Goal: Task Accomplishment & Management: Manage account settings

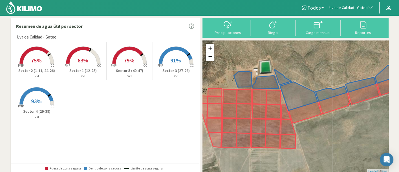
click at [361, 7] on span "Uva de Calidad - Goteo" at bounding box center [348, 8] width 38 height 6
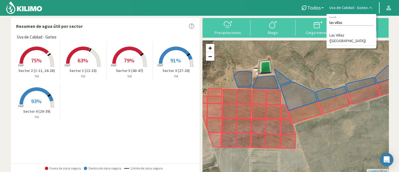
type input "las villas"
click at [349, 37] on li "Las Villas ([GEOGRAPHIC_DATA])" at bounding box center [351, 38] width 50 height 14
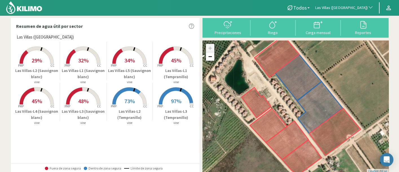
click at [120, 72] on p "Las Villas-L5 (Sauvignon blanc)" at bounding box center [130, 74] width 46 height 12
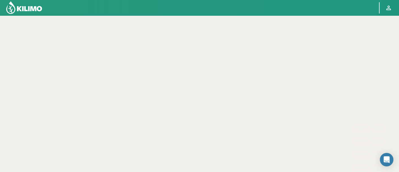
select select "195: Object"
select select "7: Object"
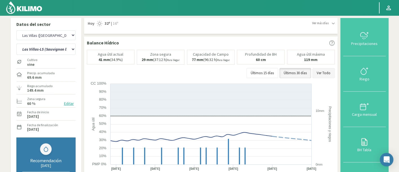
click at [317, 72] on button "Ver Todo" at bounding box center [323, 73] width 22 height 10
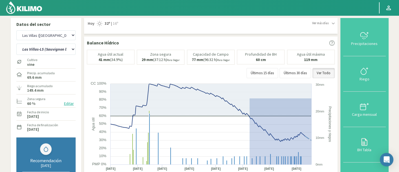
drag, startPoint x: 249, startPoint y: 98, endPoint x: 330, endPoint y: 177, distance: 113.0
click at [330, 172] on html "Principal Perfil Perfil Salir Datos del sector Agr. Cardonal Agr. El Carmelo Ag…" at bounding box center [199, 86] width 399 height 172
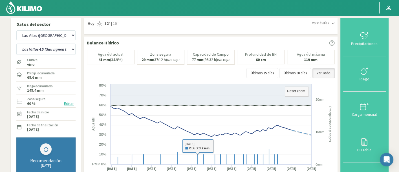
click at [365, 79] on div "Riego" at bounding box center [364, 79] width 39 height 4
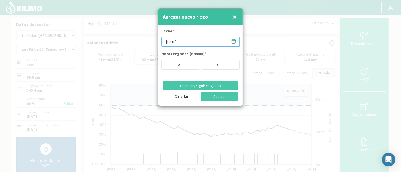
click at [185, 43] on input "[DATE]" at bounding box center [200, 42] width 78 height 10
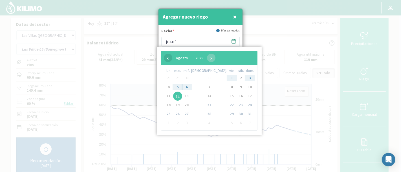
click at [167, 57] on span "‹" at bounding box center [168, 58] width 8 height 8
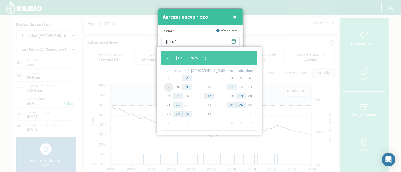
click at [167, 86] on span "7" at bounding box center [168, 87] width 9 height 9
type input "[DATE]"
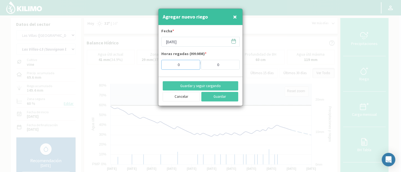
drag, startPoint x: 180, startPoint y: 62, endPoint x: 170, endPoint y: 62, distance: 9.9
click at [170, 62] on input "0" at bounding box center [180, 65] width 39 height 10
type input "4"
click at [227, 96] on button "Guardar" at bounding box center [219, 97] width 37 height 10
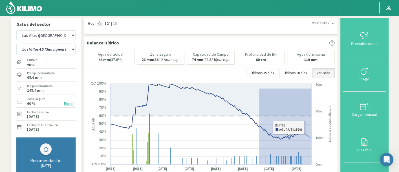
drag, startPoint x: 303, startPoint y: 154, endPoint x: 338, endPoint y: 180, distance: 43.5
click at [338, 172] on html "Principal Perfil Perfil Salir Datos del sector Agr. Cardonal Agr. El Carmelo Ag…" at bounding box center [199, 86] width 399 height 172
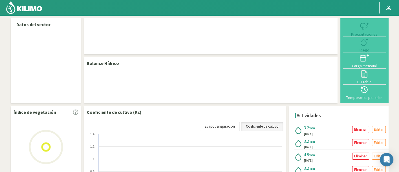
select select "195: Object"
select select "7: Object"
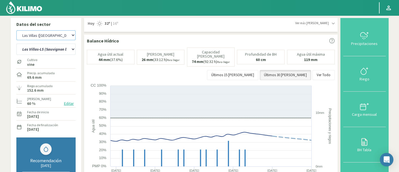
click at [47, 35] on select "Agr. Cardonal Agr. El Carmelo Agrícola Bakia Agrícola Bakia - IC Agrícola Exser…" at bounding box center [45, 35] width 59 height 10
click at [16, 30] on select "Agr. Cardonal Agr. El Carmelo Agrícola Bakia Agrícola Bakia - IC Agrícola Exser…" at bounding box center [45, 35] width 59 height 10
select select "559: Object"
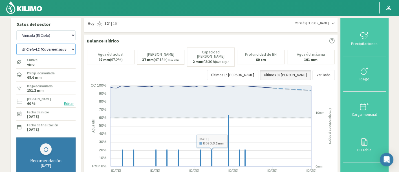
click at [55, 49] on select "El Cielo-L1 (Cavernet sauvignon) El Cielo-L1 (Chardonnay) El Cielo-L1 (Malbec) …" at bounding box center [45, 49] width 59 height 11
click at [16, 44] on select "El Cielo-L1 (Cavernet sauvignon) El Cielo-L1 (Chardonnay) El Cielo-L1 (Malbec) …" at bounding box center [45, 49] width 59 height 11
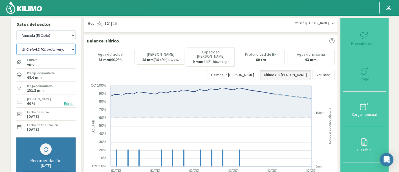
select select "8: Object"
select select "839: Object"
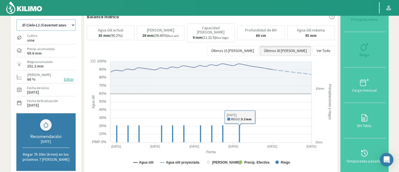
select select "21: Object"
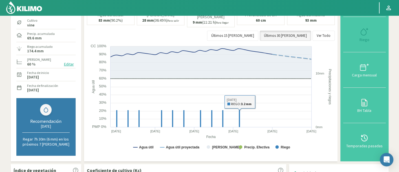
scroll to position [94, 0]
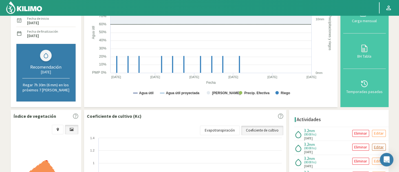
click at [378, 147] on p "Editar" at bounding box center [379, 147] width 10 height 6
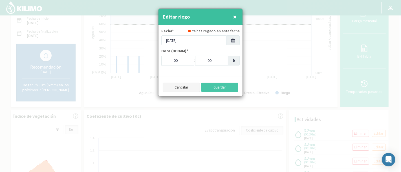
click at [186, 87] on button "Cancelar" at bounding box center [181, 88] width 37 height 10
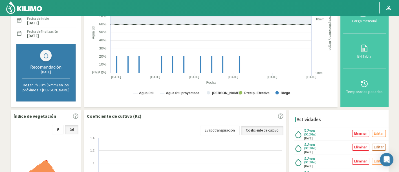
click at [375, 147] on p "Editar" at bounding box center [379, 147] width 10 height 6
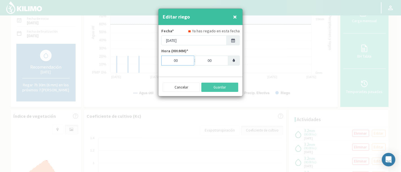
drag, startPoint x: 185, startPoint y: 64, endPoint x: 181, endPoint y: 64, distance: 3.4
click at [181, 64] on input "00" at bounding box center [177, 61] width 33 height 10
drag, startPoint x: 181, startPoint y: 58, endPoint x: 169, endPoint y: 59, distance: 12.4
click at [169, 59] on input "00" at bounding box center [177, 61] width 33 height 10
type input "10"
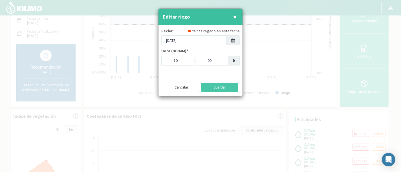
click at [187, 74] on div "Editar riego × Fecha* Ya has regado en esta fecha 02/08/2025 Hora (HH:MM)* 10 :…" at bounding box center [200, 52] width 85 height 88
click at [217, 86] on button "Guardar" at bounding box center [219, 88] width 37 height 10
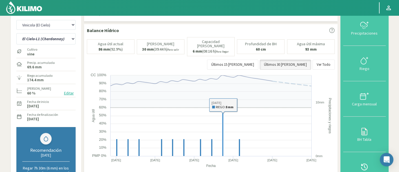
scroll to position [0, 0]
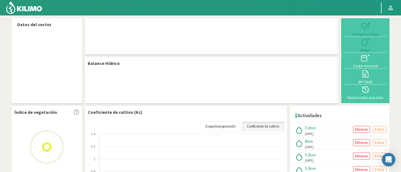
select select "279: Object"
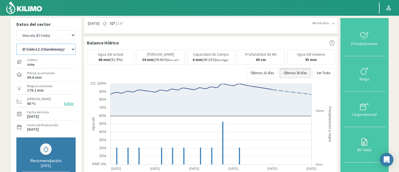
click at [55, 50] on select "El Cielo-L1 (Cavernet sauvignon) El Cielo-L1 (Chardonnay) El Cielo-L1 (Malbec) …" at bounding box center [45, 49] width 59 height 11
click at [16, 44] on select "El Cielo-L1 (Cavernet sauvignon) El Cielo-L1 (Chardonnay) El Cielo-L1 (Malbec) …" at bounding box center [45, 49] width 59 height 11
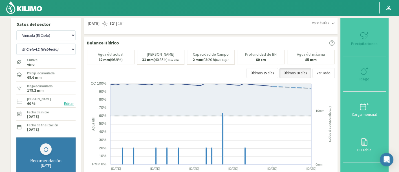
select select "1: Object"
select select "559: Object"
select select "17: Object"
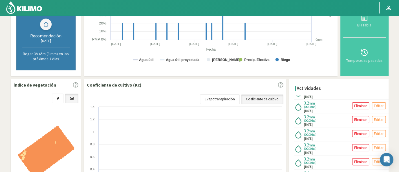
scroll to position [250, 0]
click at [374, 144] on p "Editar" at bounding box center [379, 147] width 10 height 6
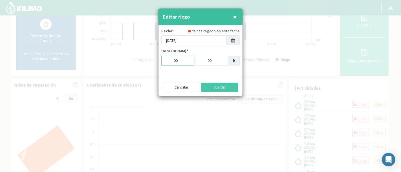
drag, startPoint x: 179, startPoint y: 60, endPoint x: 166, endPoint y: 59, distance: 13.2
click at [166, 59] on input "00" at bounding box center [177, 61] width 33 height 10
type input "15"
click at [214, 86] on button "Guardar" at bounding box center [219, 88] width 37 height 10
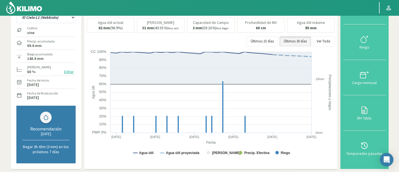
scroll to position [31, 0]
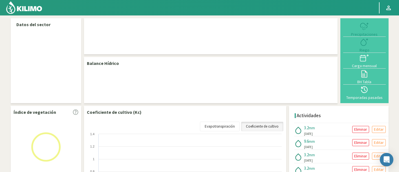
select select "279: Object"
select select "5: Object"
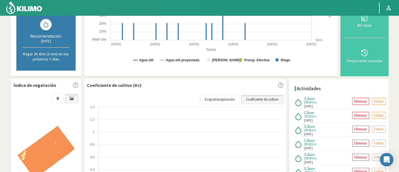
scroll to position [250, 0]
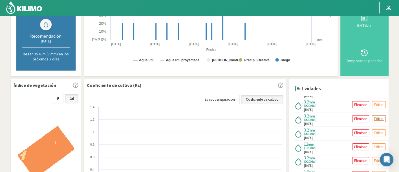
click at [374, 116] on p "Editar" at bounding box center [379, 119] width 10 height 6
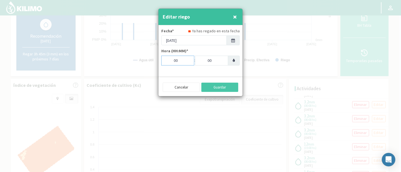
drag, startPoint x: 187, startPoint y: 63, endPoint x: 162, endPoint y: 63, distance: 25.4
click at [162, 63] on input "00" at bounding box center [177, 61] width 33 height 10
type input "16"
click at [224, 89] on button "Guardar" at bounding box center [219, 88] width 37 height 10
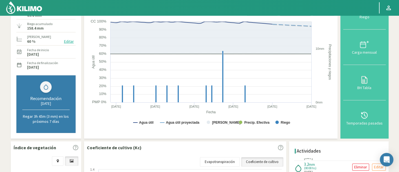
scroll to position [0, 0]
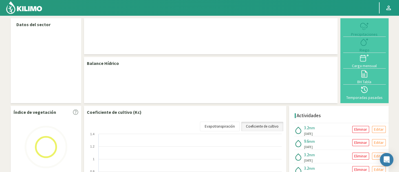
select select "279: Object"
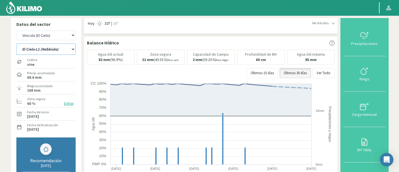
click at [52, 51] on select "El Cielo-L1 (Cavernet sauvignon) El Cielo-L1 (Chardonnay) El Cielo-L1 (Malbec) …" at bounding box center [45, 49] width 59 height 11
click at [16, 44] on select "El Cielo-L1 (Cavernet sauvignon) El Cielo-L1 (Chardonnay) El Cielo-L1 (Malbec) …" at bounding box center [45, 49] width 59 height 11
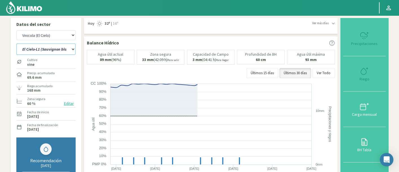
select select "5: Object"
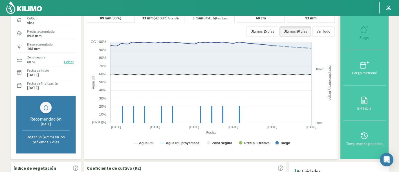
select select "559: Object"
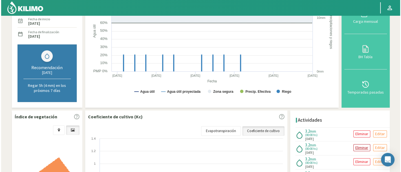
scroll to position [94, 0]
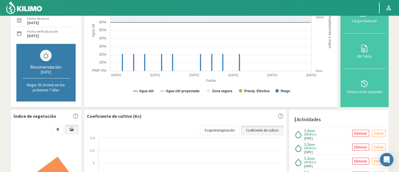
select select "19: Object"
click at [372, 146] on button "Editar" at bounding box center [379, 147] width 14 height 7
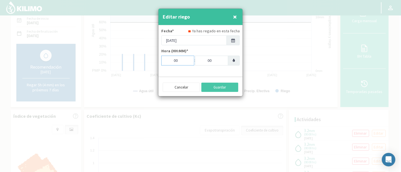
drag, startPoint x: 189, startPoint y: 64, endPoint x: 174, endPoint y: 64, distance: 14.9
click at [174, 64] on input "00" at bounding box center [177, 61] width 33 height 10
type input "10"
click at [218, 87] on button "Guardar" at bounding box center [219, 88] width 37 height 10
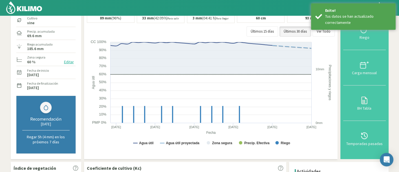
scroll to position [31, 0]
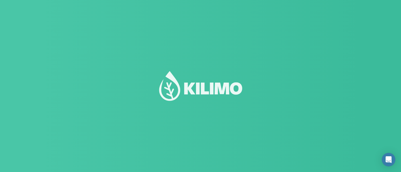
select select "279: Object"
select select "7: Object"
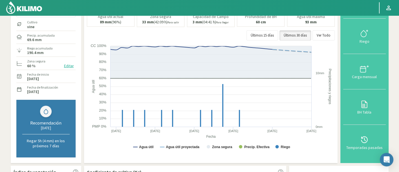
scroll to position [6, 0]
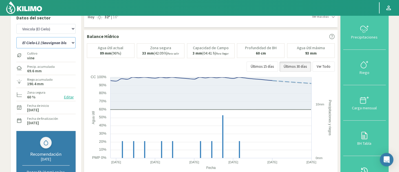
click at [56, 41] on select "El Cielo-L1 (Cavernet sauvignon) El Cielo-L1 (Chardonnay) El Cielo-L1 (Malbec) …" at bounding box center [45, 42] width 59 height 11
click at [54, 33] on select "Agr. Cardonal Agr. El [PERSON_NAME] [PERSON_NAME] [GEOGRAPHIC_DATA] - IC Agríco…" at bounding box center [45, 29] width 59 height 10
click at [16, 24] on select "Agr. Cardonal Agr. El [PERSON_NAME] [PERSON_NAME] [GEOGRAPHIC_DATA] - IC Agríco…" at bounding box center [45, 29] width 59 height 10
click at [68, 41] on select "El Cielo-L1 (Cavernet sauvignon) El Cielo-L1 (Chardonnay) El Cielo-L1 (Malbec) …" at bounding box center [45, 42] width 59 height 11
select select "519: Object"
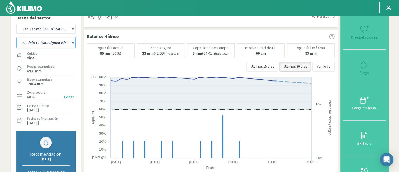
select select "12: Object"
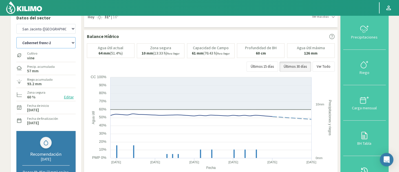
click at [16, 37] on select "Cabernet franc-1 Cabernet franc-2 Cabernet franc-3 Cabernet franc-4 Chardonnay-…" at bounding box center [45, 42] width 59 height 11
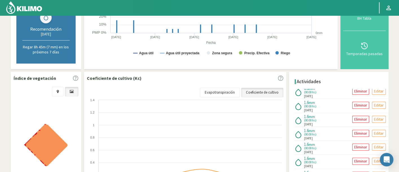
scroll to position [188, 0]
click at [378, 143] on p "Editar" at bounding box center [379, 146] width 10 height 6
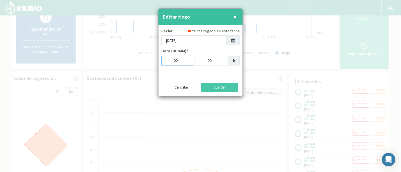
drag, startPoint x: 183, startPoint y: 59, endPoint x: 165, endPoint y: 59, distance: 18.0
click at [165, 59] on input "00" at bounding box center [177, 61] width 33 height 10
type input "01"
drag, startPoint x: 209, startPoint y: 63, endPoint x: 199, endPoint y: 61, distance: 10.0
click at [199, 61] on input "00" at bounding box center [211, 61] width 33 height 10
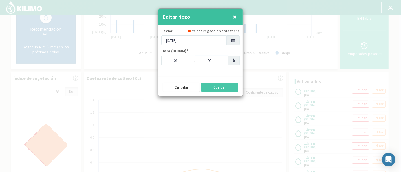
click at [205, 61] on input "00" at bounding box center [211, 61] width 33 height 10
drag, startPoint x: 207, startPoint y: 61, endPoint x: 228, endPoint y: 62, distance: 21.7
click at [228, 62] on div "01 : 00" at bounding box center [200, 61] width 78 height 10
type input "30"
click at [222, 87] on button "Guardar" at bounding box center [219, 88] width 37 height 10
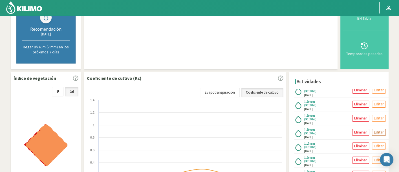
click at [378, 129] on p "Editar" at bounding box center [379, 132] width 10 height 6
type input "[DATE]"
type input "00"
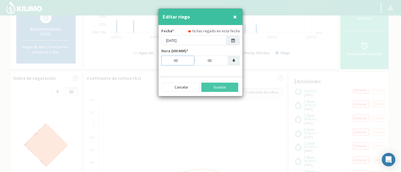
drag, startPoint x: 186, startPoint y: 61, endPoint x: 170, endPoint y: 61, distance: 16.3
click at [170, 61] on input "00" at bounding box center [177, 61] width 33 height 10
type input "01"
drag, startPoint x: 215, startPoint y: 63, endPoint x: 206, endPoint y: 63, distance: 8.7
click at [206, 63] on input "00" at bounding box center [211, 61] width 33 height 10
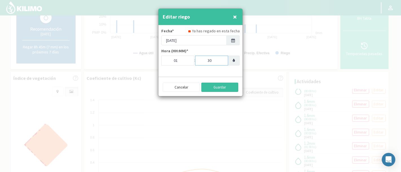
type input "30"
click at [221, 87] on button "Guardar" at bounding box center [219, 88] width 37 height 10
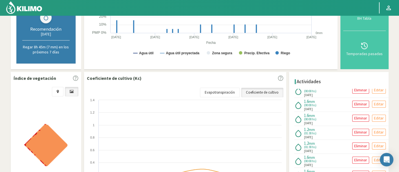
drag, startPoint x: 358, startPoint y: 113, endPoint x: 369, endPoint y: 118, distance: 12.4
click at [368, 119] on div "1.6 mm (00:00 hs) 08/08/2025 Eliminar Editar 1.6 mm (00:00 hs) 06/08/2025 Elimi…" at bounding box center [340, 149] width 97 height 121
click at [378, 115] on p "Editar" at bounding box center [379, 118] width 10 height 6
type input "[DATE]"
type input "00"
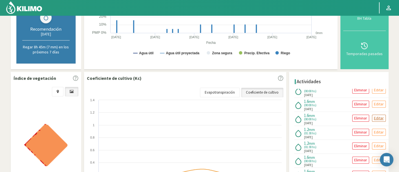
type input "00"
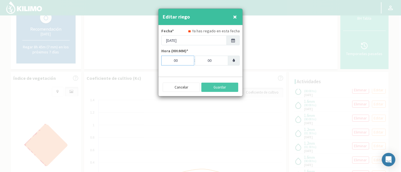
drag, startPoint x: 184, startPoint y: 61, endPoint x: 163, endPoint y: 61, distance: 20.9
click at [163, 61] on input "00" at bounding box center [177, 61] width 33 height 10
type input "01"
drag, startPoint x: 213, startPoint y: 61, endPoint x: 200, endPoint y: 61, distance: 13.2
click at [200, 61] on input "00" at bounding box center [211, 61] width 33 height 10
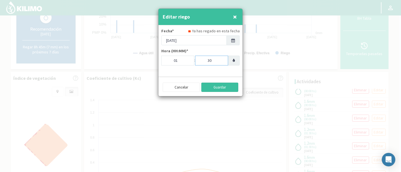
type input "30"
click at [225, 86] on button "Guardar" at bounding box center [219, 88] width 37 height 10
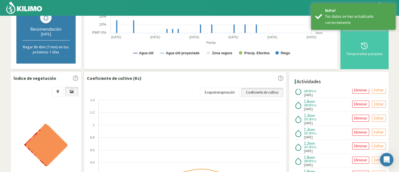
click at [379, 101] on p "Editar" at bounding box center [379, 104] width 10 height 6
type input "[DATE]"
type input "00"
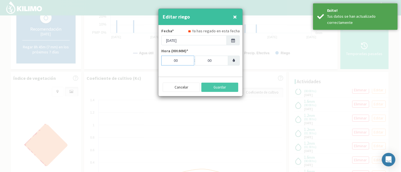
drag, startPoint x: 181, startPoint y: 61, endPoint x: 159, endPoint y: 61, distance: 22.3
click at [159, 61] on div "Fecha* Ya has regado en esta fecha 01/07/2025 Hora (HH:MM)* 00 : 00" at bounding box center [200, 48] width 84 height 47
type input "01"
drag, startPoint x: 212, startPoint y: 62, endPoint x: 194, endPoint y: 63, distance: 18.0
click at [194, 63] on tr "01 : 00" at bounding box center [194, 61] width 67 height 10
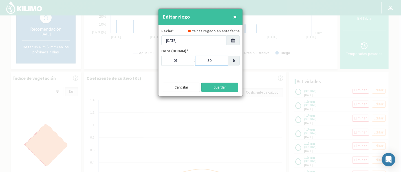
type input "30"
click at [225, 85] on button "Guardar" at bounding box center [219, 88] width 37 height 10
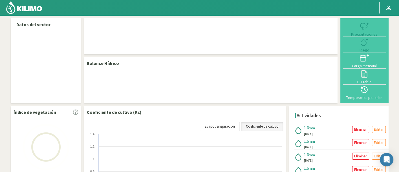
select select "239: Object"
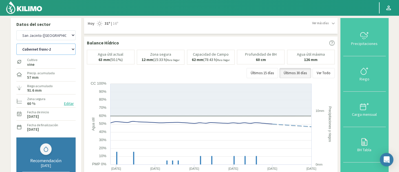
click at [60, 49] on select "Cabernet franc-1 Cabernet franc-2 Cabernet franc-3 Cabernet franc-4 Chardonnay-…" at bounding box center [45, 49] width 59 height 11
click at [16, 44] on select "Cabernet franc-1 Cabernet franc-2 Cabernet franc-3 Cabernet franc-4 Chardonnay-…" at bounding box center [45, 49] width 59 height 11
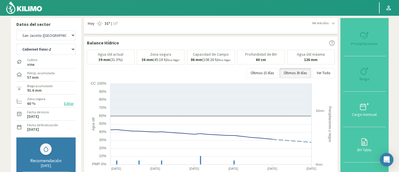
select select "0: Object"
select select "520: Object"
select select "30: Object"
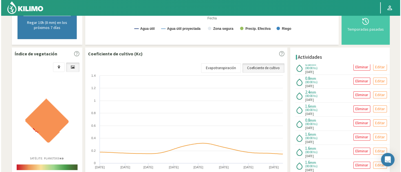
scroll to position [94, 0]
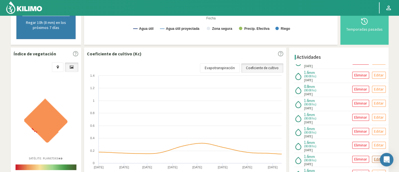
click at [378, 156] on p "Editar" at bounding box center [379, 159] width 10 height 6
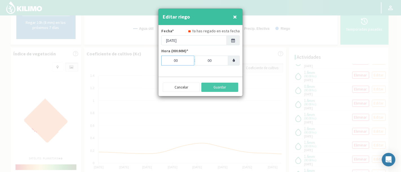
drag, startPoint x: 172, startPoint y: 61, endPoint x: 168, endPoint y: 61, distance: 3.7
click at [168, 61] on input "00" at bounding box center [177, 61] width 33 height 10
type input "01"
drag, startPoint x: 212, startPoint y: 59, endPoint x: 203, endPoint y: 60, distance: 9.1
click at [203, 60] on input "00" at bounding box center [211, 61] width 33 height 10
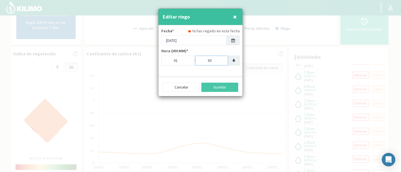
type input "30"
click at [213, 72] on div "Fecha* Ya has regado en esta fecha 24/06/2025 Hora (HH:MM)* 01 : 30" at bounding box center [200, 48] width 84 height 47
click at [218, 84] on button "Guardar" at bounding box center [219, 88] width 37 height 10
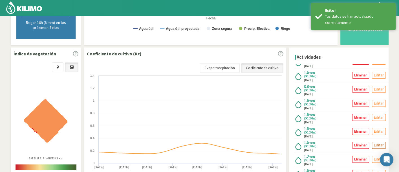
click at [376, 142] on p "Editar" at bounding box center [379, 145] width 10 height 6
type input "[DATE]"
type input "00"
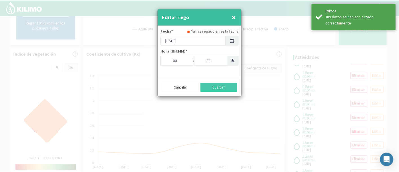
scroll to position [771, 0]
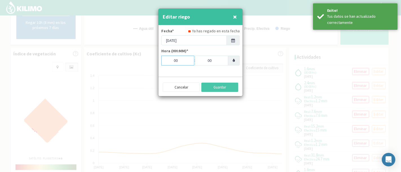
drag, startPoint x: 180, startPoint y: 61, endPoint x: 169, endPoint y: 61, distance: 11.6
click at [169, 61] on input "00" at bounding box center [177, 61] width 33 height 10
type input "01"
drag, startPoint x: 204, startPoint y: 59, endPoint x: 218, endPoint y: 58, distance: 14.4
click at [218, 58] on input "00" at bounding box center [211, 61] width 33 height 10
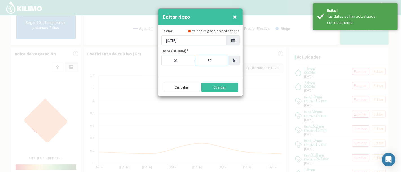
type input "30"
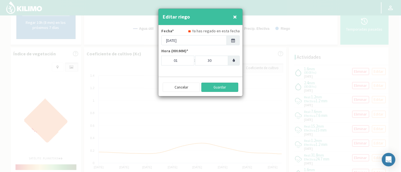
click at [221, 88] on button "Guardar" at bounding box center [219, 88] width 37 height 10
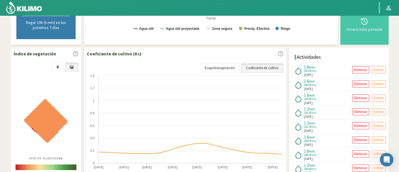
scroll to position [145, 0]
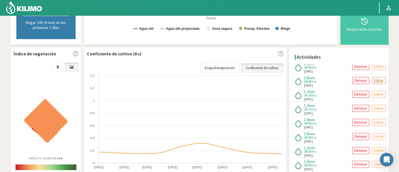
click at [382, 77] on button "Editar" at bounding box center [379, 80] width 14 height 7
type input "[DATE]"
type input "00"
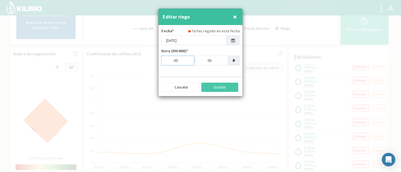
drag, startPoint x: 174, startPoint y: 61, endPoint x: 164, endPoint y: 61, distance: 10.4
click at [164, 61] on input "00" at bounding box center [177, 61] width 33 height 10
type input "01"
drag, startPoint x: 206, startPoint y: 63, endPoint x: 202, endPoint y: 63, distance: 4.2
click at [202, 63] on input "00" at bounding box center [211, 61] width 33 height 10
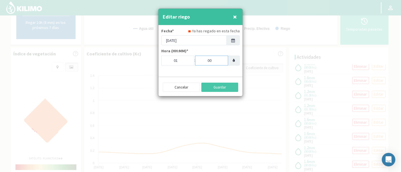
click at [209, 62] on input "00" at bounding box center [211, 61] width 33 height 10
type input "30"
click at [219, 84] on button "Guardar" at bounding box center [219, 88] width 37 height 10
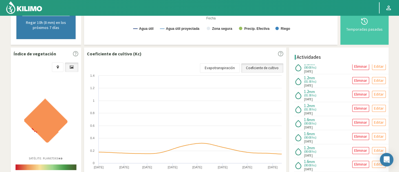
scroll to position [113, 0]
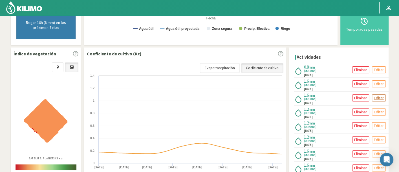
click at [374, 95] on p "Editar" at bounding box center [379, 98] width 10 height 6
type input "[DATE]"
type input "00"
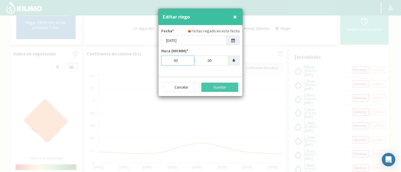
click at [170, 61] on input "00" at bounding box center [177, 61] width 33 height 10
drag, startPoint x: 181, startPoint y: 63, endPoint x: 174, endPoint y: 63, distance: 7.6
click at [171, 63] on input "10" at bounding box center [177, 61] width 33 height 10
type input "01"
drag, startPoint x: 211, startPoint y: 63, endPoint x: 203, endPoint y: 63, distance: 8.5
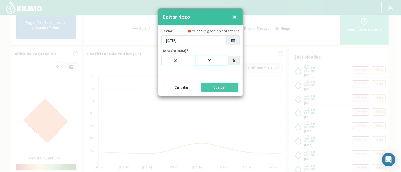
click at [203, 63] on input "00" at bounding box center [211, 61] width 33 height 10
type input "30"
click at [225, 84] on button "Guardar" at bounding box center [219, 88] width 37 height 10
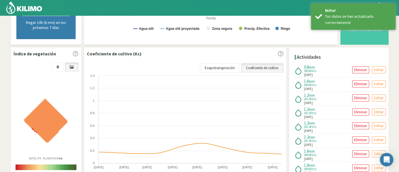
click at [378, 81] on p "Editar" at bounding box center [379, 84] width 10 height 6
type input "[DATE]"
type input "00"
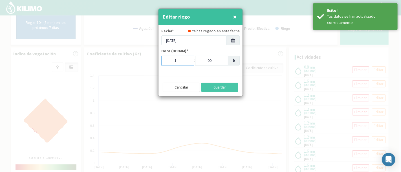
drag, startPoint x: 185, startPoint y: 60, endPoint x: 169, endPoint y: 60, distance: 16.3
click at [169, 60] on input "1" at bounding box center [177, 61] width 33 height 10
click at [173, 60] on input "1" at bounding box center [177, 61] width 33 height 10
type input "01"
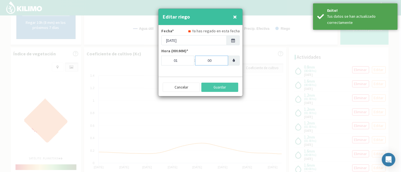
drag, startPoint x: 210, startPoint y: 61, endPoint x: 198, endPoint y: 61, distance: 12.4
click at [198, 61] on input "00" at bounding box center [211, 61] width 33 height 10
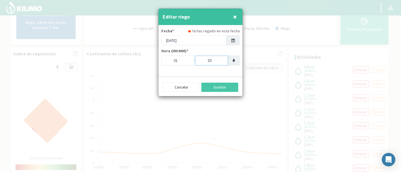
drag, startPoint x: 204, startPoint y: 61, endPoint x: 201, endPoint y: 60, distance: 2.8
click at [201, 60] on input "20" at bounding box center [211, 61] width 33 height 10
type input "30"
click at [218, 87] on button "Guardar" at bounding box center [219, 88] width 37 height 10
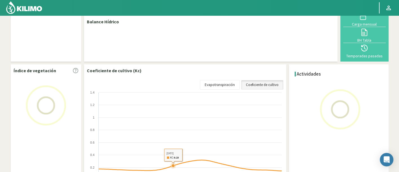
scroll to position [30, 0]
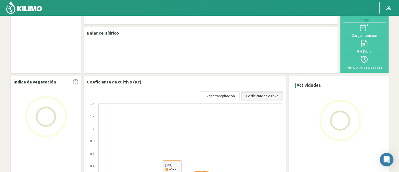
select select "239: Object"
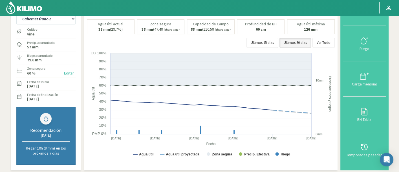
scroll to position [30, 0]
click at [59, 22] on select "Cabernet franc-1 Cabernet franc-2 Cabernet franc-3 Cabernet franc-4 Chardonnay-…" at bounding box center [45, 19] width 59 height 11
click at [16, 14] on select "Cabernet franc-1 Cabernet franc-2 Cabernet franc-3 Cabernet franc-4 Chardonnay-…" at bounding box center [45, 19] width 59 height 11
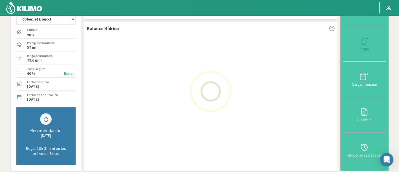
select select "1: Object"
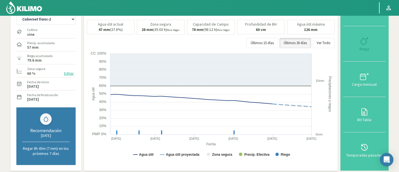
select select "520: Object"
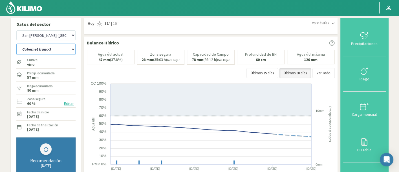
drag, startPoint x: 63, startPoint y: 50, endPoint x: 63, endPoint y: 53, distance: 3.2
click at [63, 50] on select "Cabernet franc-1 Cabernet franc-2 Cabernet franc-3 Cabernet franc-4 Chardonnay-…" at bounding box center [45, 49] width 59 height 11
click at [16, 44] on select "Cabernet franc-1 Cabernet franc-2 Cabernet franc-3 Cabernet franc-4 Chardonnay-…" at bounding box center [45, 49] width 59 height 11
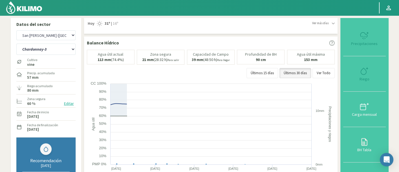
select select "31: Object"
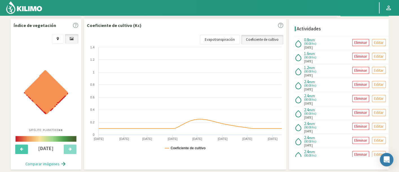
scroll to position [188, 0]
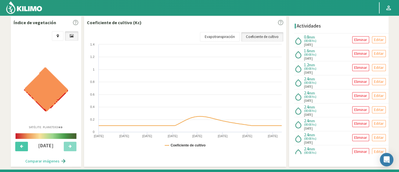
select select "801: Object"
select select "64: Object"
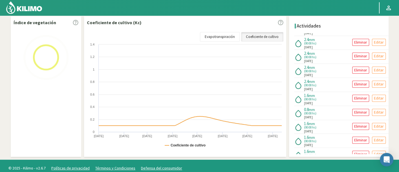
scroll to position [94, 0]
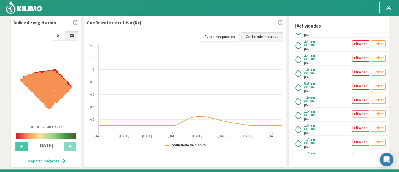
click at [378, 125] on p "Editar" at bounding box center [379, 128] width 10 height 6
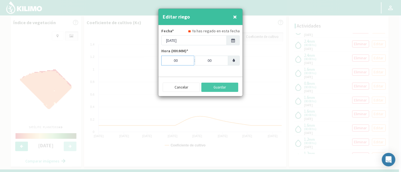
drag, startPoint x: 177, startPoint y: 58, endPoint x: 159, endPoint y: 58, distance: 18.6
click at [159, 58] on div "Fecha* Ya has regado en esta fecha 27/06/2025 Hora (HH:MM)* 00 : 00" at bounding box center [200, 48] width 84 height 47
type input "03"
click at [207, 60] on input "00" at bounding box center [211, 61] width 33 height 10
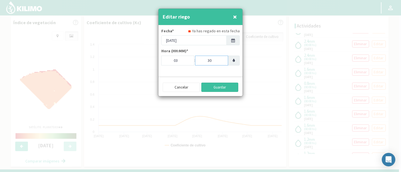
type input "30"
click at [221, 90] on button "Guardar" at bounding box center [219, 88] width 37 height 10
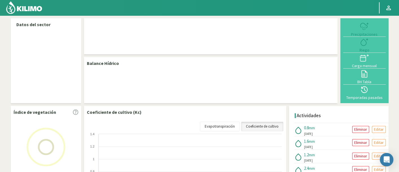
select select "239: Object"
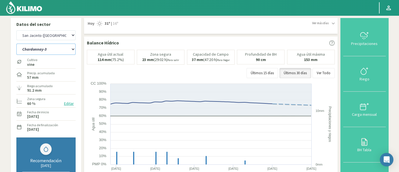
click at [39, 48] on select "Cabernet franc-1 Cabernet franc-2 Cabernet franc-3 Cabernet franc-4 Chardonnay-…" at bounding box center [45, 49] width 59 height 11
click at [16, 44] on select "Cabernet franc-1 Cabernet franc-2 Cabernet franc-3 Cabernet franc-4 Chardonnay-…" at bounding box center [45, 49] width 59 height 11
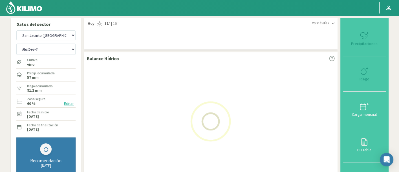
select select "6: Object"
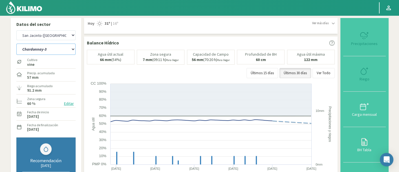
select select "520: Object"
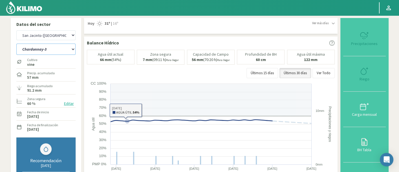
select select "43: Object"
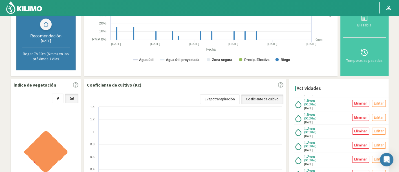
scroll to position [219, 0]
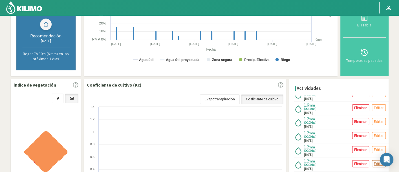
click at [372, 161] on button "Editar" at bounding box center [379, 164] width 14 height 7
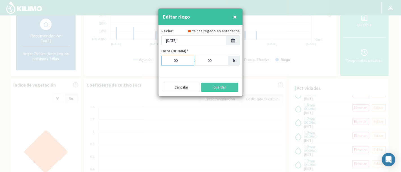
click at [179, 61] on input "00" at bounding box center [177, 61] width 33 height 10
drag, startPoint x: 177, startPoint y: 61, endPoint x: 166, endPoint y: 61, distance: 11.0
click at [166, 61] on input "00" at bounding box center [177, 61] width 33 height 10
type input "03"
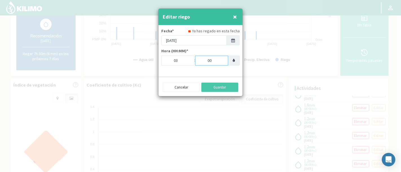
click at [209, 58] on input "00" at bounding box center [211, 61] width 33 height 10
type input "30"
click at [219, 84] on button "Guardar" at bounding box center [219, 88] width 37 height 10
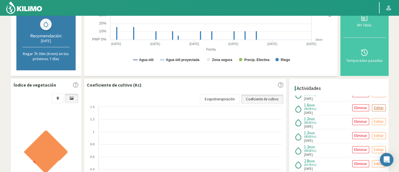
click at [374, 105] on p "Editar" at bounding box center [379, 108] width 10 height 6
type input "[DATE]"
type input "00"
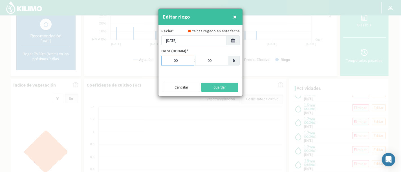
click at [176, 61] on input "00" at bounding box center [177, 61] width 33 height 10
type input "0"
type input "03"
drag, startPoint x: 210, startPoint y: 58, endPoint x: 220, endPoint y: 58, distance: 10.1
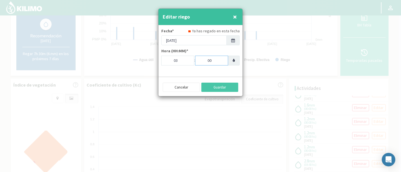
click at [220, 58] on input "00" at bounding box center [211, 61] width 33 height 10
type input "0"
type input "30"
click at [219, 85] on button "Guardar" at bounding box center [219, 88] width 37 height 10
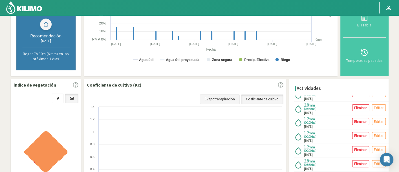
scroll to position [201, 0]
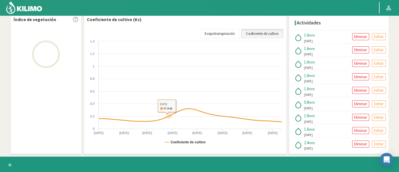
scroll to position [1, 0]
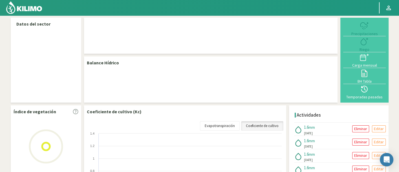
select select "239: Object"
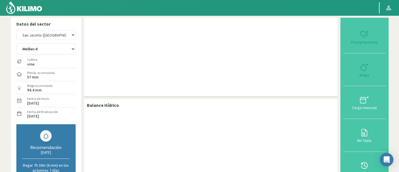
scroll to position [0, 0]
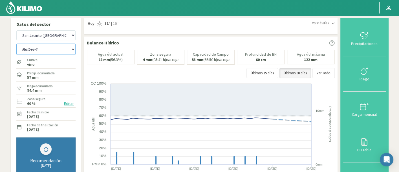
click at [62, 44] on select "Cabernet franc-1 Cabernet franc-2 Cabernet franc-3 Cabernet franc-4 Chardonnay-…" at bounding box center [45, 49] width 59 height 11
click at [16, 44] on select "Cabernet franc-1 Cabernet franc-2 Cabernet franc-3 Cabernet franc-4 Chardonnay-…" at bounding box center [45, 49] width 59 height 11
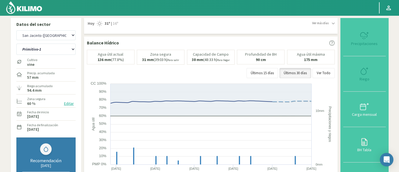
select select "14: Object"
select select "520: Object"
click at [61, 52] on select "Cabernet franc-1 Cabernet franc-2 Cabernet franc-3 Cabernet franc-4 Chardonnay-…" at bounding box center [45, 49] width 59 height 11
click at [16, 44] on select "Cabernet franc-1 Cabernet franc-2 Cabernet franc-3 Cabernet franc-4 Chardonnay-…" at bounding box center [45, 49] width 59 height 11
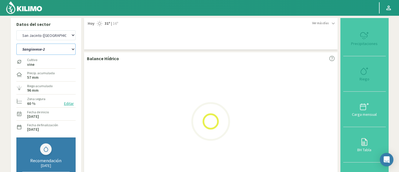
select select "49: Object"
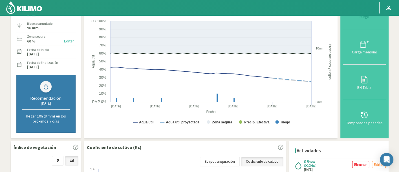
select select "801: Object"
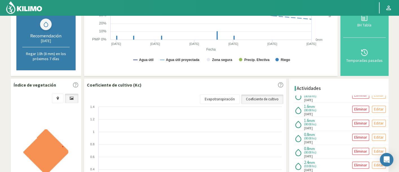
scroll to position [501, 0]
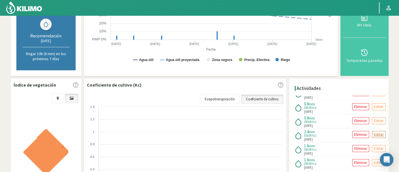
click at [374, 132] on p "Editar" at bounding box center [379, 135] width 10 height 6
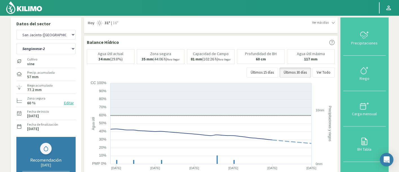
scroll to position [0, 0]
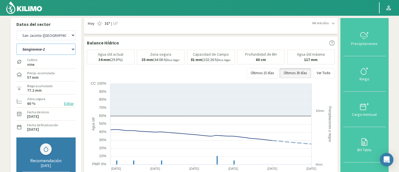
click at [57, 52] on select "Cabernet franc-1 Cabernet franc-2 Cabernet franc-3 Cabernet franc-4 Chardonnay-…" at bounding box center [45, 49] width 59 height 11
click at [16, 44] on select "Cabernet franc-1 Cabernet franc-2 Cabernet franc-3 Cabernet franc-4 Chardonnay-…" at bounding box center [45, 49] width 59 height 11
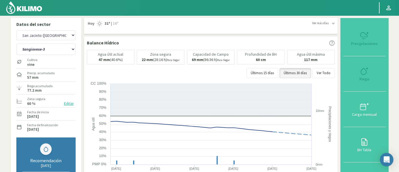
select select "82: Object"
select select "1082: Object"
click at [66, 48] on select "Cabernet franc-1 Cabernet franc-2 Cabernet franc-3 Cabernet franc-4 Chardonnay-…" at bounding box center [45, 49] width 59 height 11
click at [16, 44] on select "Cabernet franc-1 Cabernet franc-2 Cabernet franc-3 Cabernet franc-4 Chardonnay-…" at bounding box center [45, 49] width 59 height 11
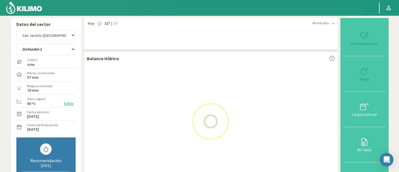
select select "112: Object"
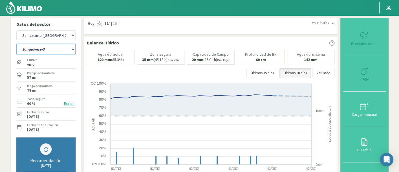
select select "1363: Object"
select select "142: Object"
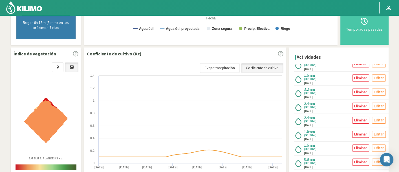
scroll to position [94, 0]
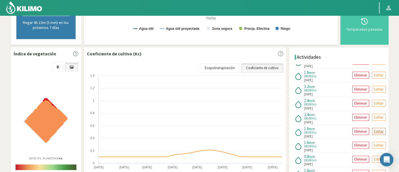
click at [376, 128] on p "Editar" at bounding box center [379, 131] width 10 height 6
type input "08/07/2025"
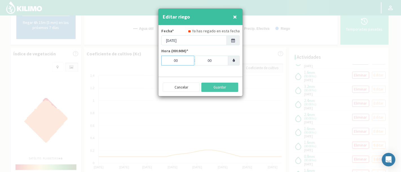
drag, startPoint x: 179, startPoint y: 61, endPoint x: 169, endPoint y: 59, distance: 10.2
click at [169, 59] on input "00" at bounding box center [177, 61] width 33 height 10
type input "05"
click at [226, 88] on button "Guardar" at bounding box center [219, 88] width 37 height 10
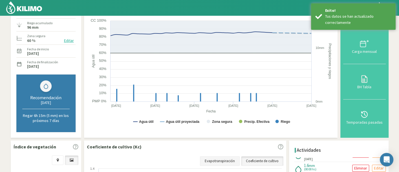
scroll to position [63, 0]
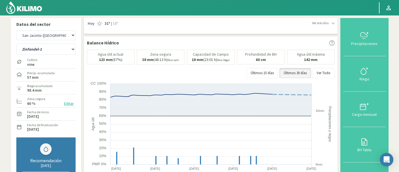
select select "239: Object"
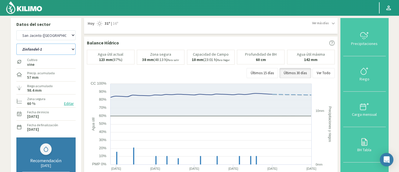
click at [56, 52] on select "Cabernet franc-1 Cabernet franc-2 Cabernet franc-3 Cabernet franc-4 Chardonnay-…" at bounding box center [45, 49] width 59 height 11
click at [16, 44] on select "Cabernet franc-1 Cabernet franc-2 Cabernet franc-3 Cabernet franc-4 Chardonnay-…" at bounding box center [45, 49] width 59 height 11
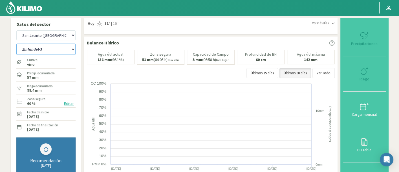
select select "26: Object"
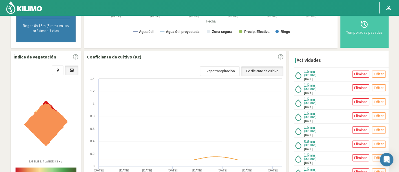
scroll to position [156, 0]
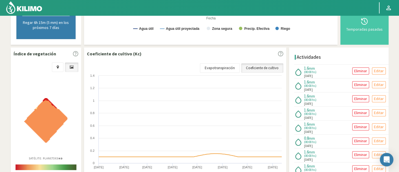
select select "520: Object"
select select "57: Object"
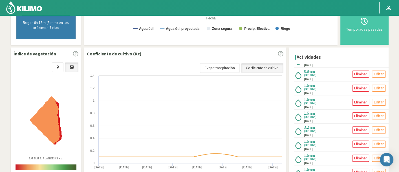
scroll to position [595, 0]
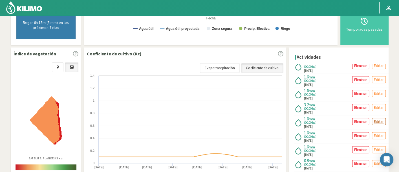
click at [375, 119] on p "Editar" at bounding box center [379, 122] width 10 height 6
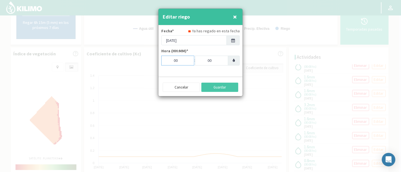
drag, startPoint x: 180, startPoint y: 59, endPoint x: 172, endPoint y: 59, distance: 7.9
click at [172, 59] on input "00" at bounding box center [177, 61] width 33 height 10
type input "06"
click at [219, 87] on button "Guardar" at bounding box center [219, 88] width 37 height 10
